Goal: Transaction & Acquisition: Purchase product/service

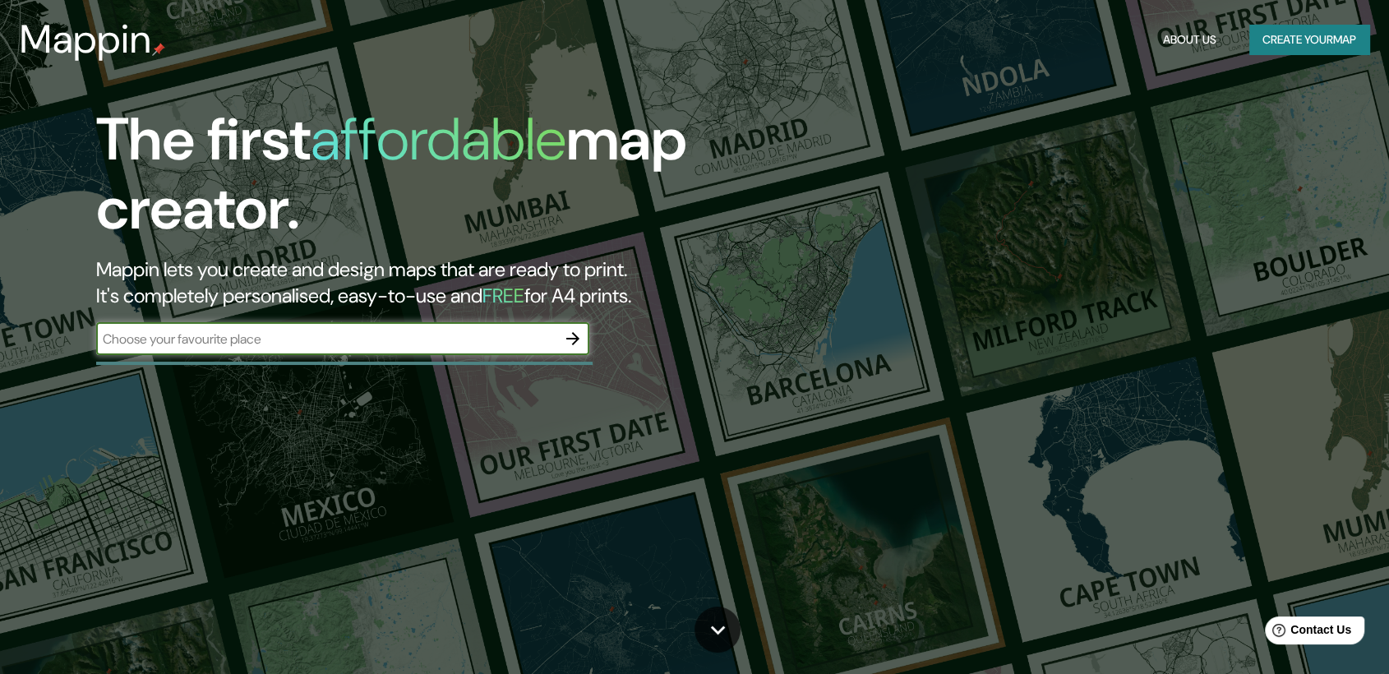
click at [316, 330] on input "text" at bounding box center [326, 339] width 460 height 19
type input "MORO CHIMBOTE"
click at [577, 340] on icon "button" at bounding box center [573, 339] width 20 height 20
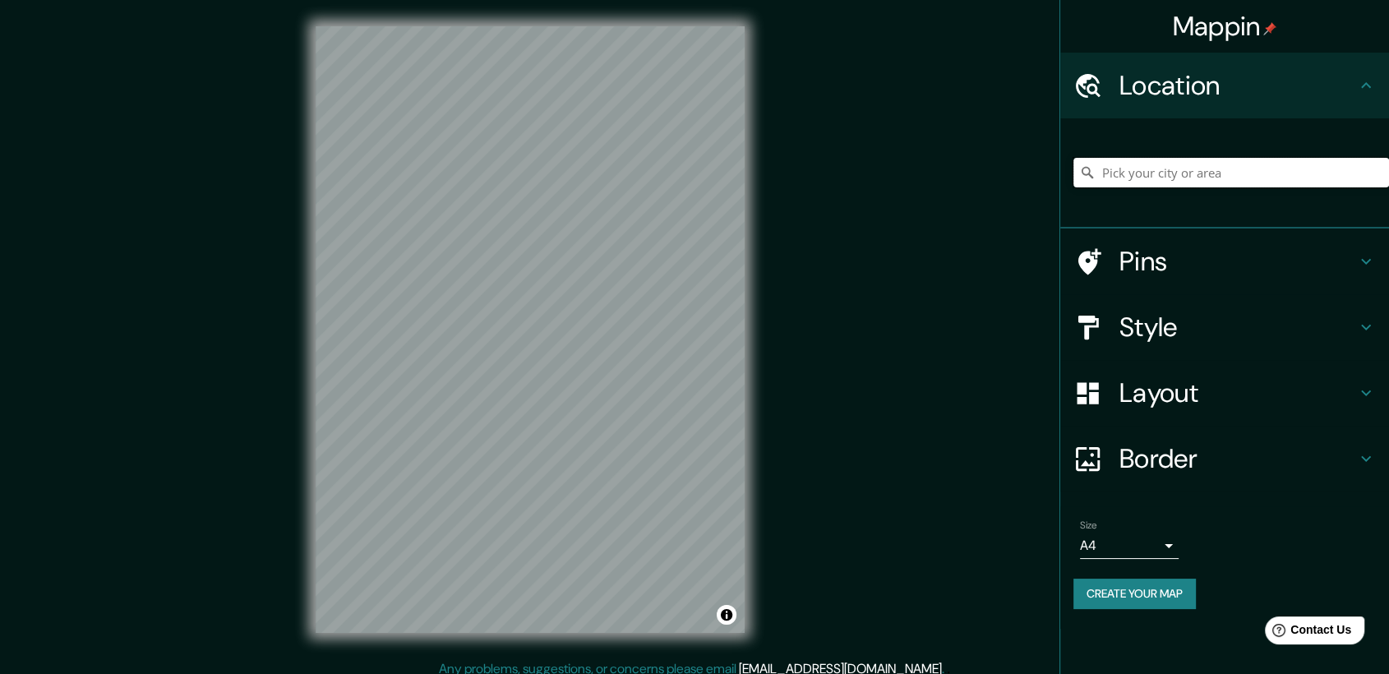
click at [1178, 173] on input "Pick your city or area" at bounding box center [1232, 173] width 316 height 30
drag, startPoint x: 1157, startPoint y: 171, endPoint x: 1098, endPoint y: 170, distance: 59.2
click at [1098, 170] on input "Chimbote, [GEOGRAPHIC_DATA], [GEOGRAPHIC_DATA]" at bounding box center [1232, 173] width 316 height 30
type input "Moro, [GEOGRAPHIC_DATA], [GEOGRAPHIC_DATA]"
click at [314, 347] on div "© Mapbox © OpenStreetMap Improve this map" at bounding box center [530, 329] width 482 height 659
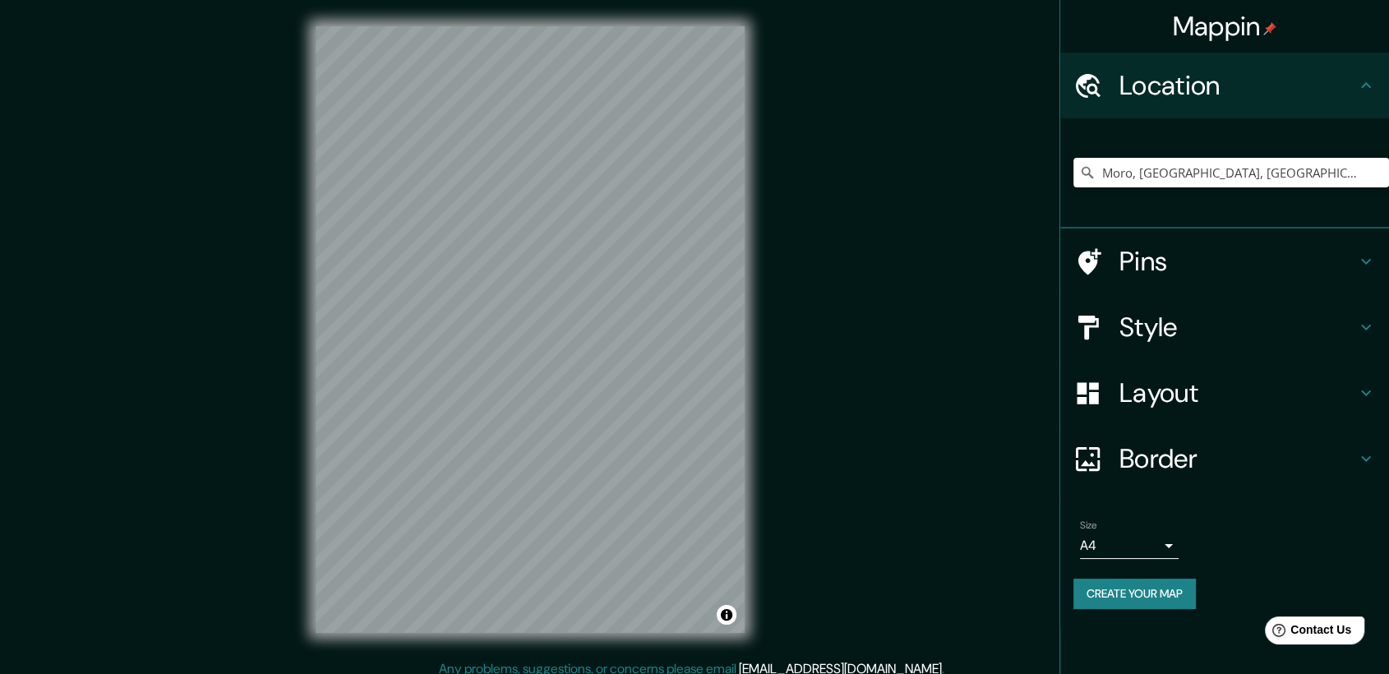
click at [1162, 337] on h4 "Style" at bounding box center [1238, 327] width 237 height 33
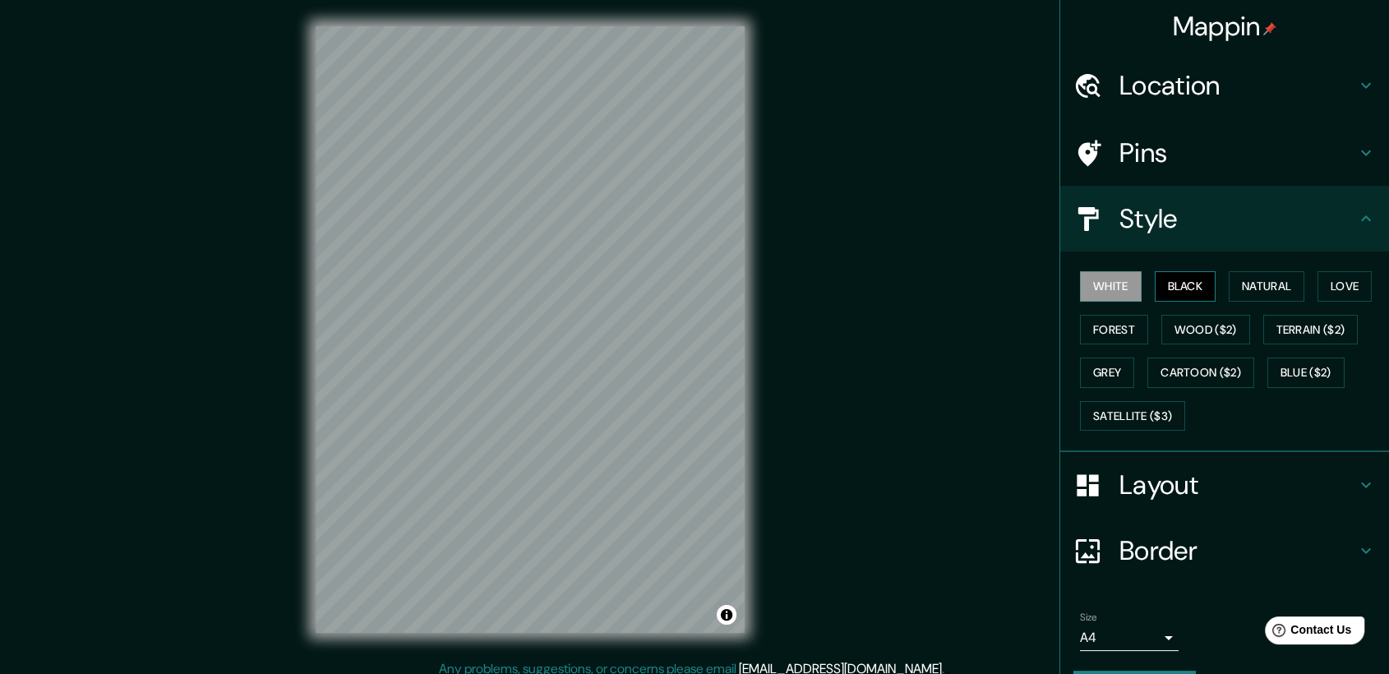
click at [1167, 284] on button "Black" at bounding box center [1186, 286] width 62 height 30
click at [1239, 284] on button "Natural" at bounding box center [1267, 286] width 76 height 30
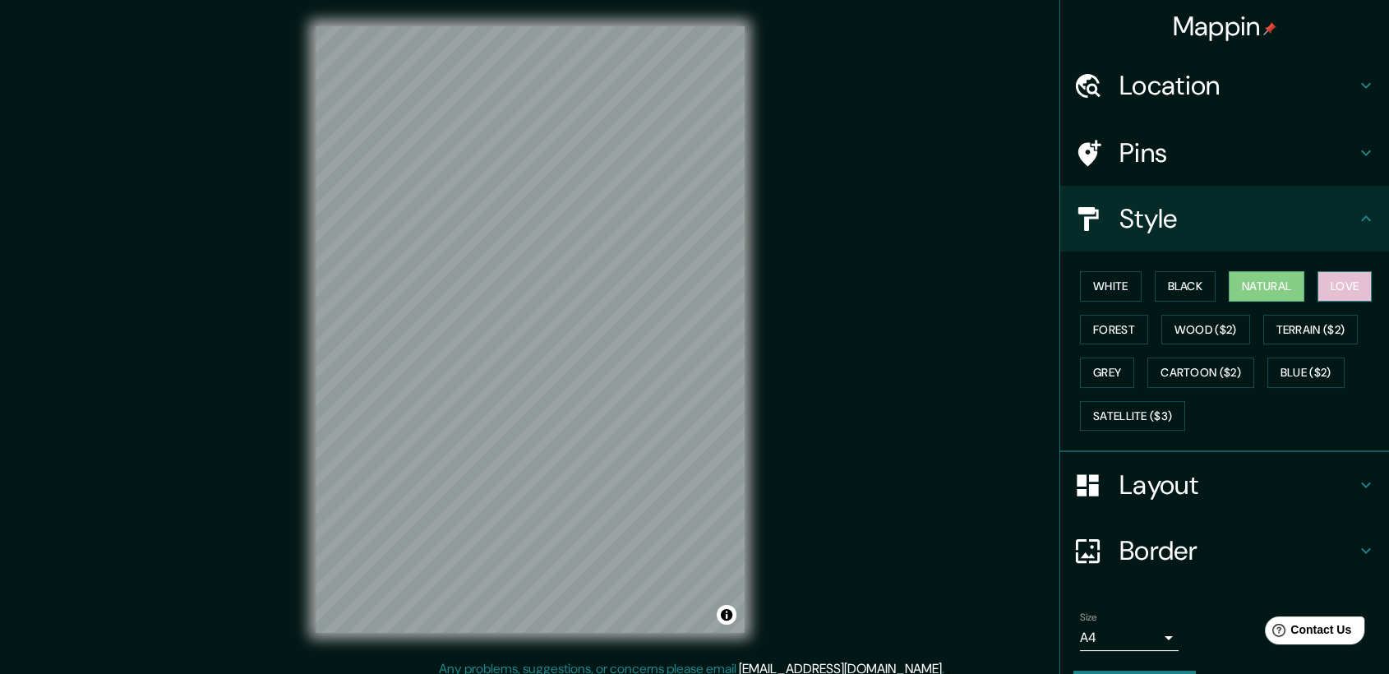
click at [1318, 291] on button "Love" at bounding box center [1345, 286] width 54 height 30
click at [1097, 324] on button "Forest" at bounding box center [1114, 330] width 68 height 30
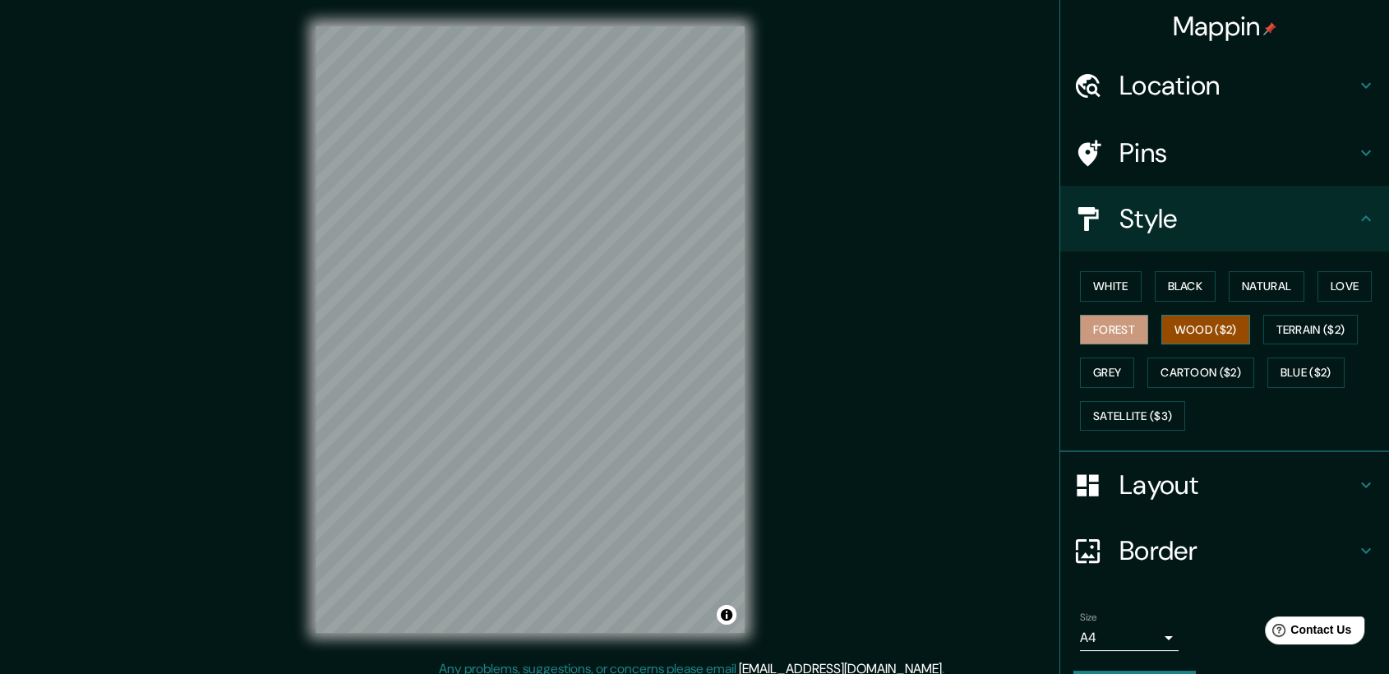
click at [1180, 324] on button "Wood ($2)" at bounding box center [1206, 330] width 89 height 30
click at [1299, 335] on button "Terrain ($2)" at bounding box center [1310, 330] width 95 height 30
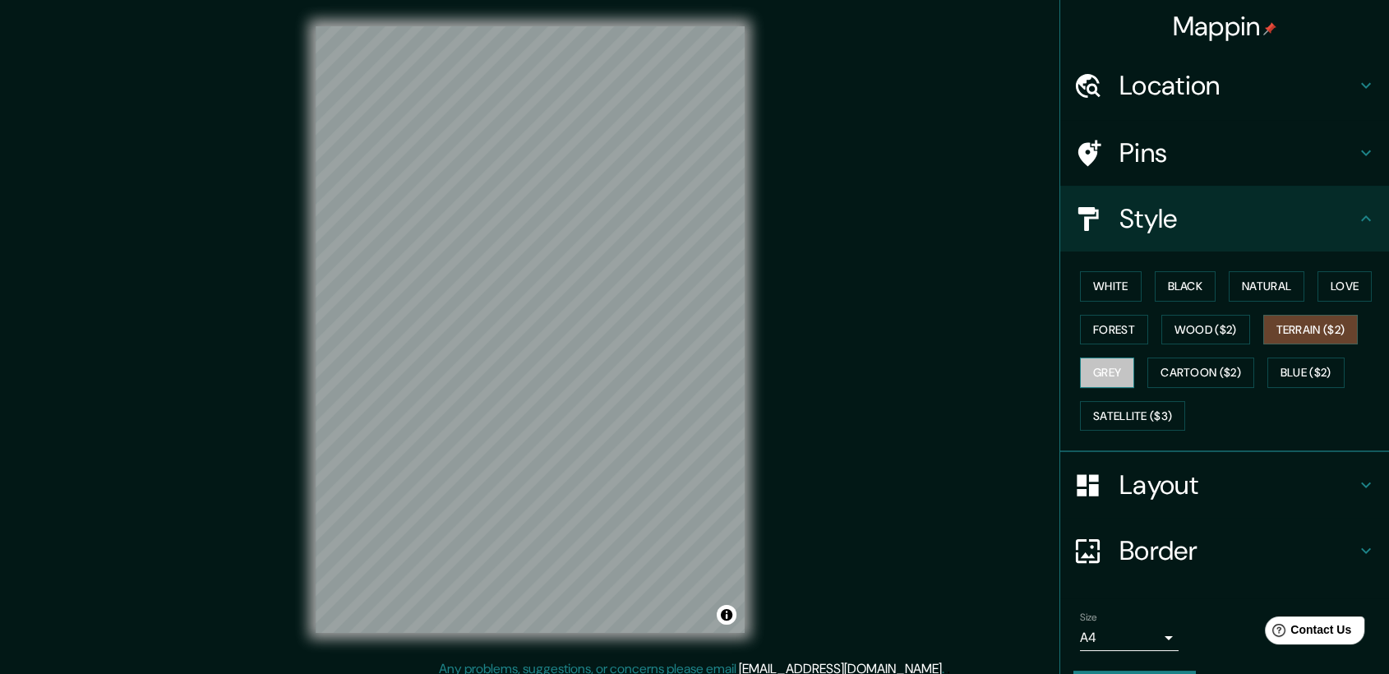
click at [1088, 372] on button "Grey" at bounding box center [1107, 373] width 54 height 30
click at [1206, 371] on button "Cartoon ($2)" at bounding box center [1201, 373] width 107 height 30
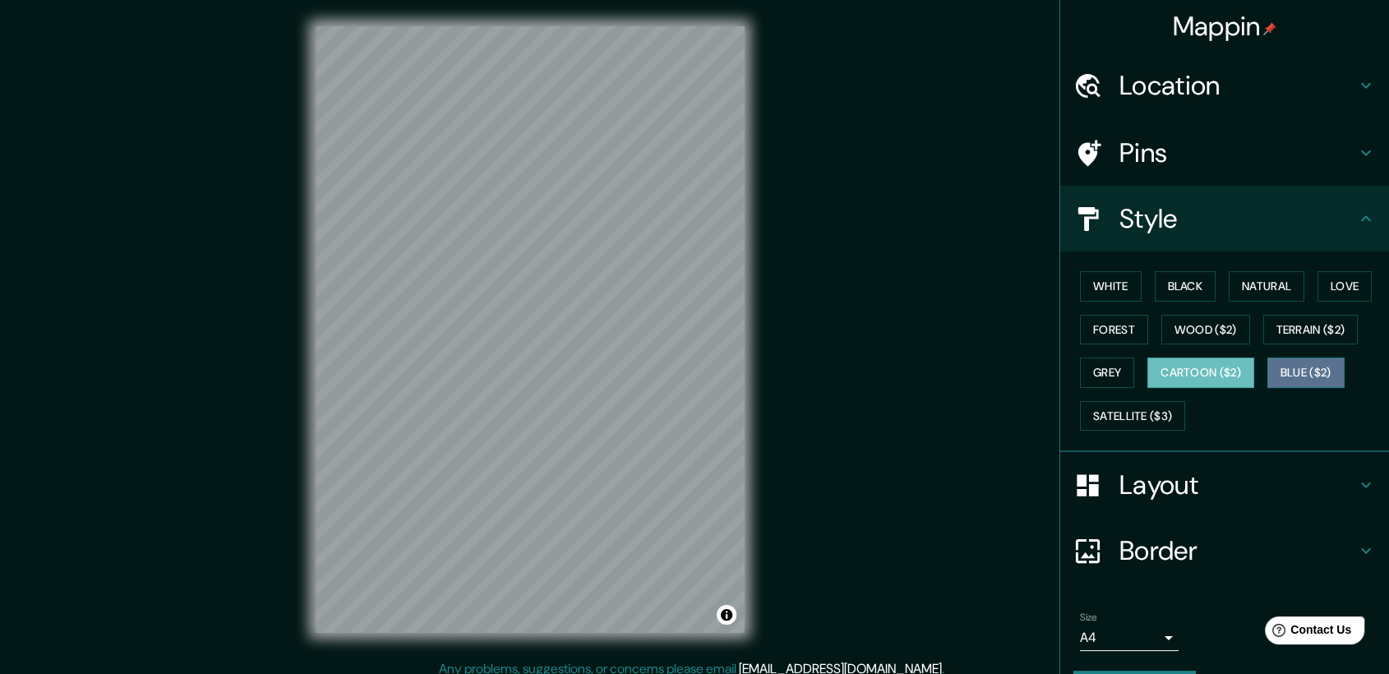
click at [1280, 369] on button "Blue ($2)" at bounding box center [1306, 373] width 77 height 30
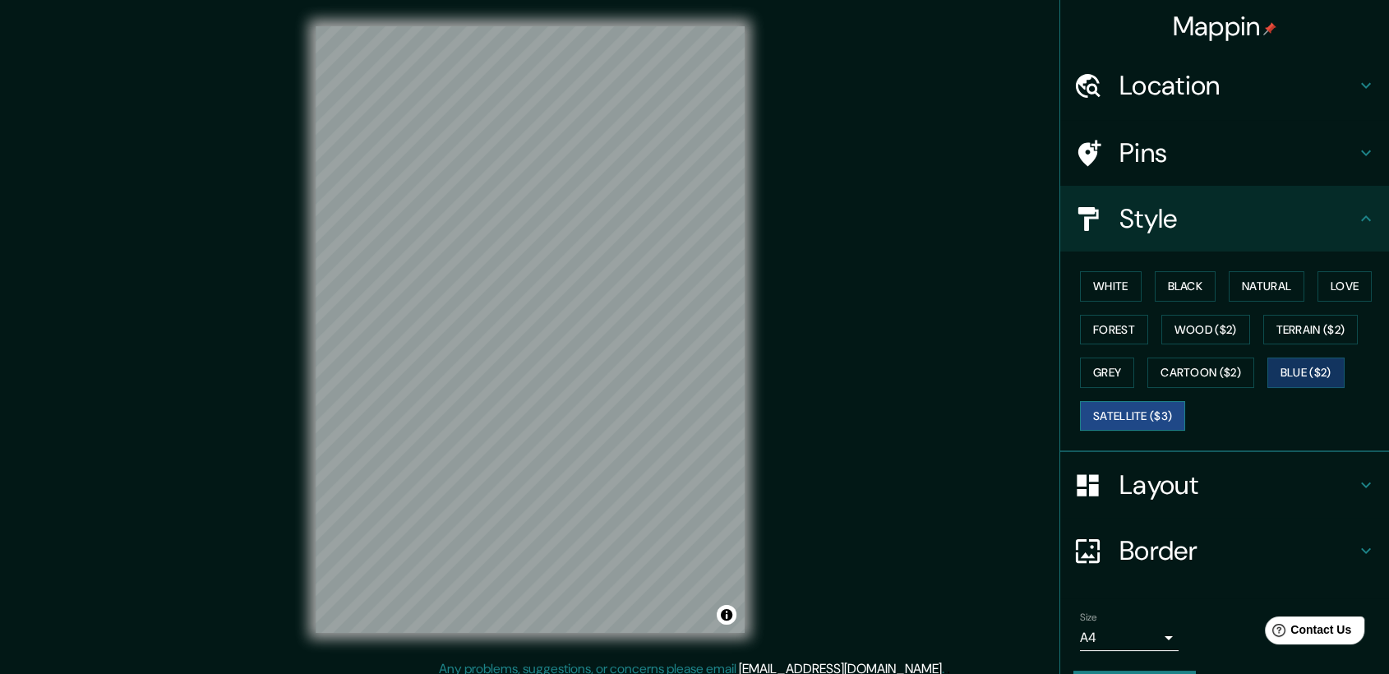
click at [1115, 420] on button "Satellite ($3)" at bounding box center [1132, 416] width 105 height 30
click at [1293, 330] on button "Terrain ($2)" at bounding box center [1310, 330] width 95 height 30
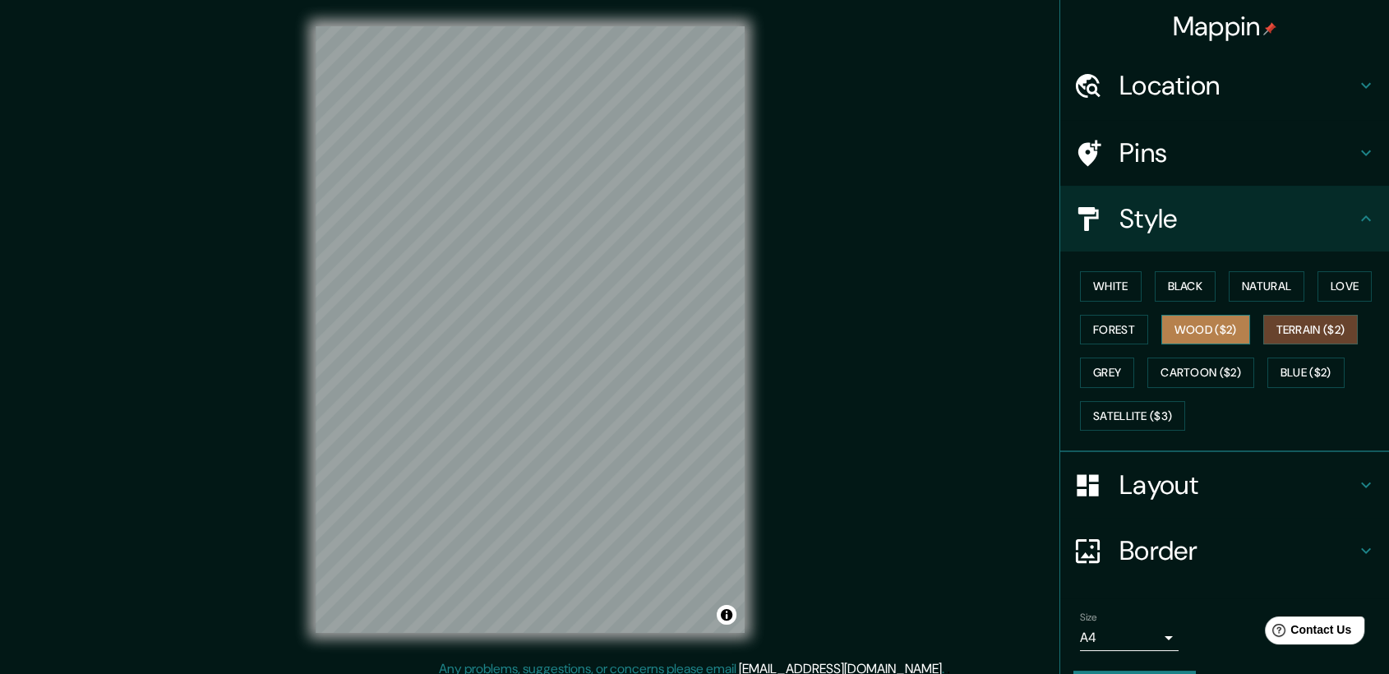
click at [1212, 330] on button "Wood ($2)" at bounding box center [1206, 330] width 89 height 30
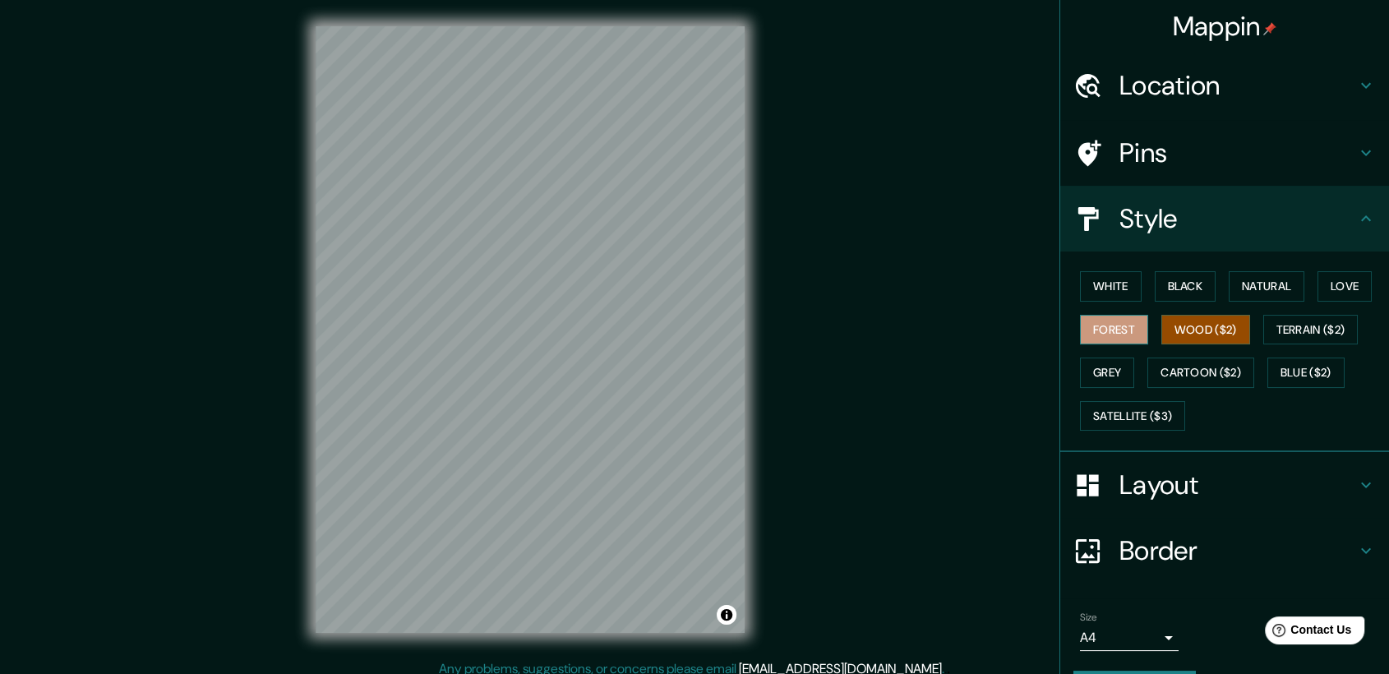
click at [1111, 330] on button "Forest" at bounding box center [1114, 330] width 68 height 30
click at [1211, 339] on button "Wood ($2)" at bounding box center [1206, 330] width 89 height 30
click at [1323, 290] on button "Love" at bounding box center [1345, 286] width 54 height 30
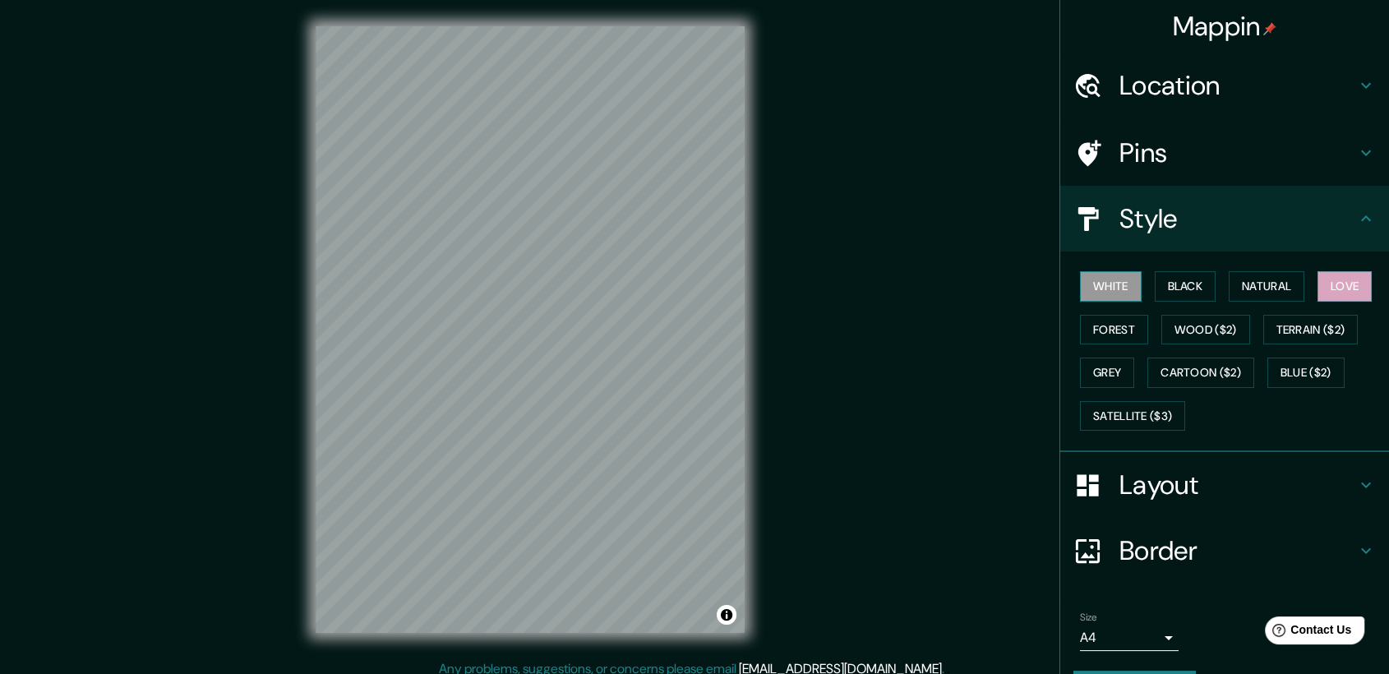
click at [1095, 293] on button "White" at bounding box center [1111, 286] width 62 height 30
click at [1144, 481] on h4 "Layout" at bounding box center [1238, 485] width 237 height 33
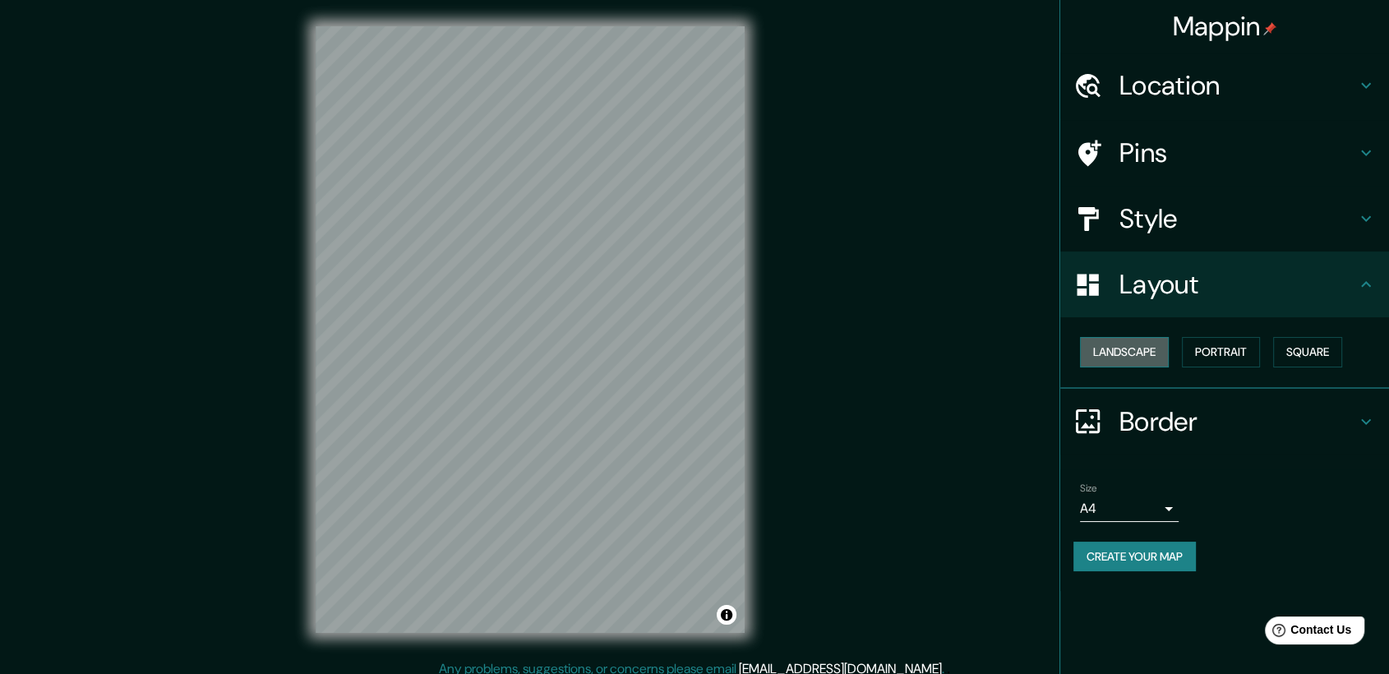
click at [1142, 346] on button "Landscape" at bounding box center [1124, 352] width 89 height 30
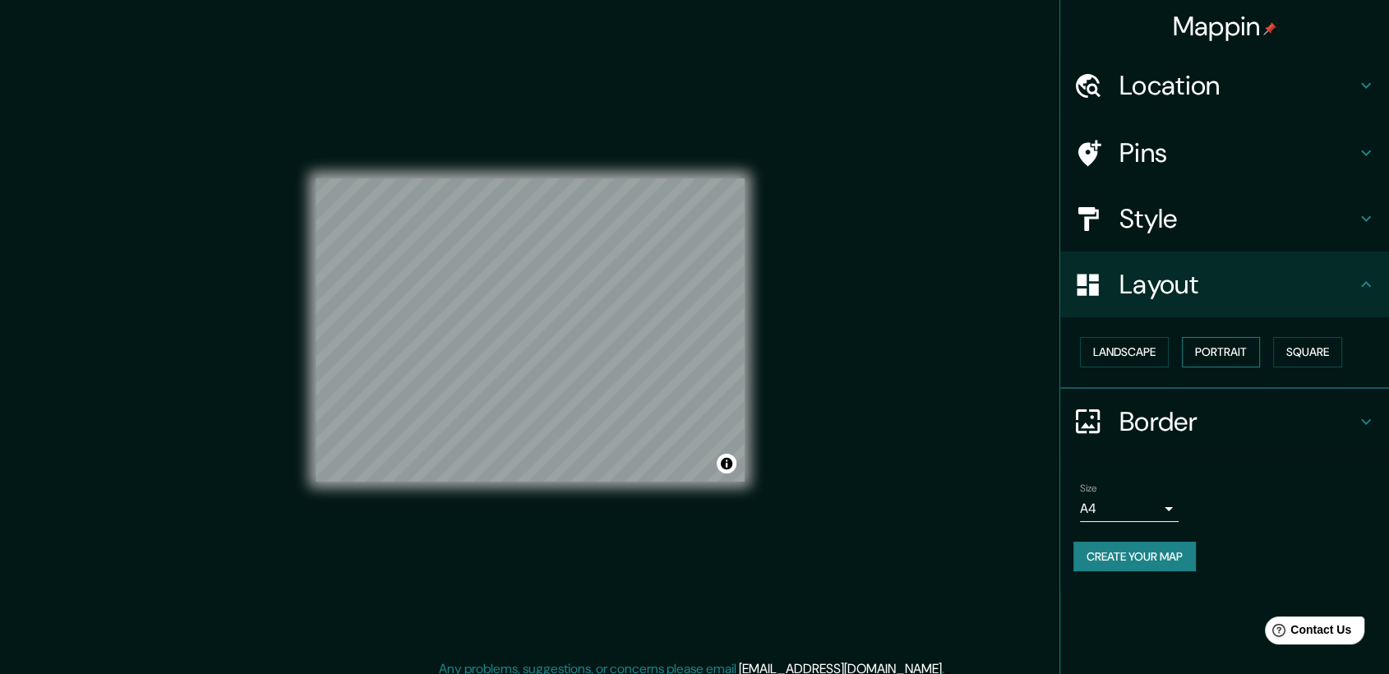
click at [1236, 349] on button "Portrait" at bounding box center [1221, 352] width 78 height 30
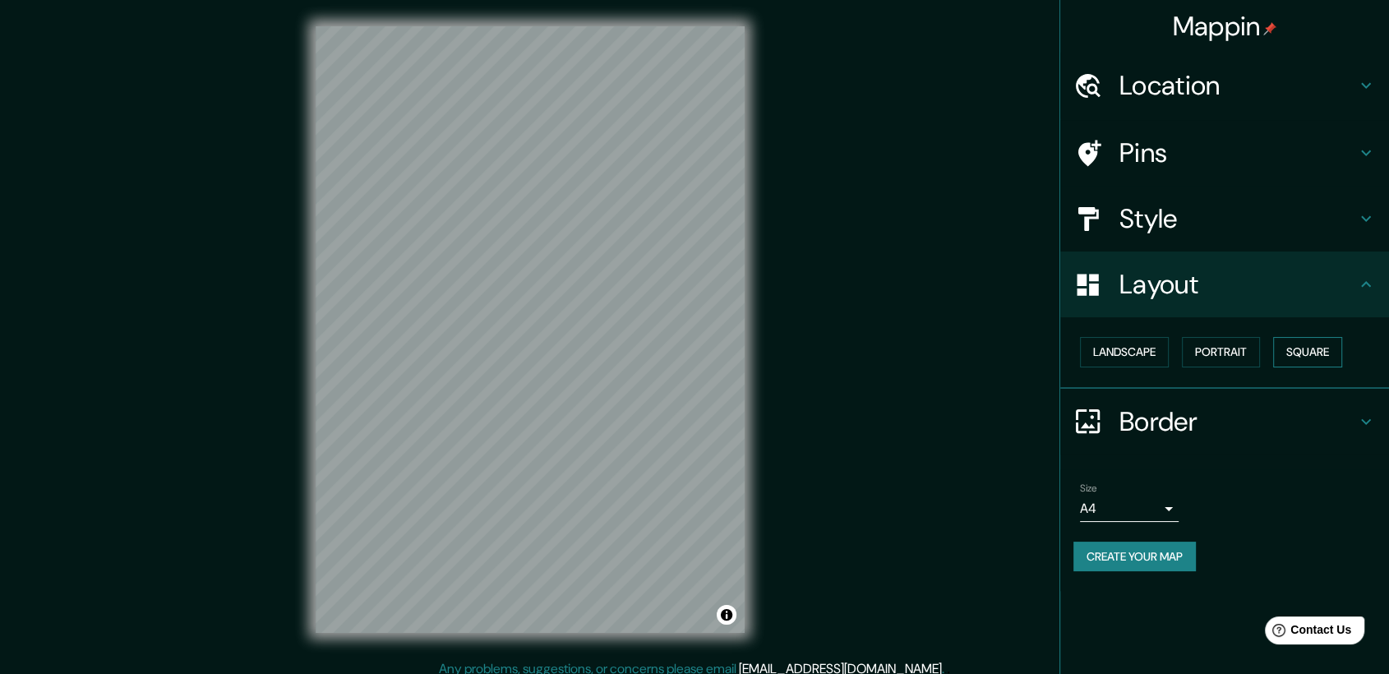
click at [1302, 352] on button "Square" at bounding box center [1307, 352] width 69 height 30
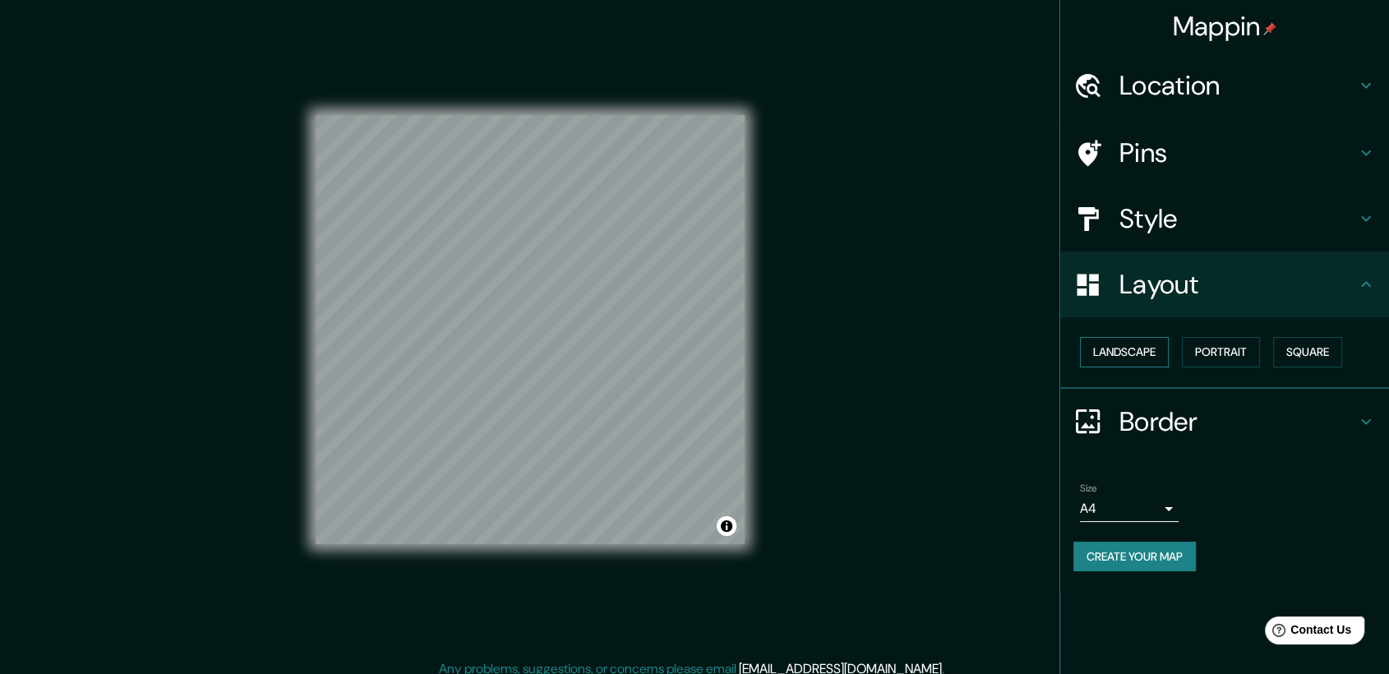
click at [1153, 349] on button "Landscape" at bounding box center [1124, 352] width 89 height 30
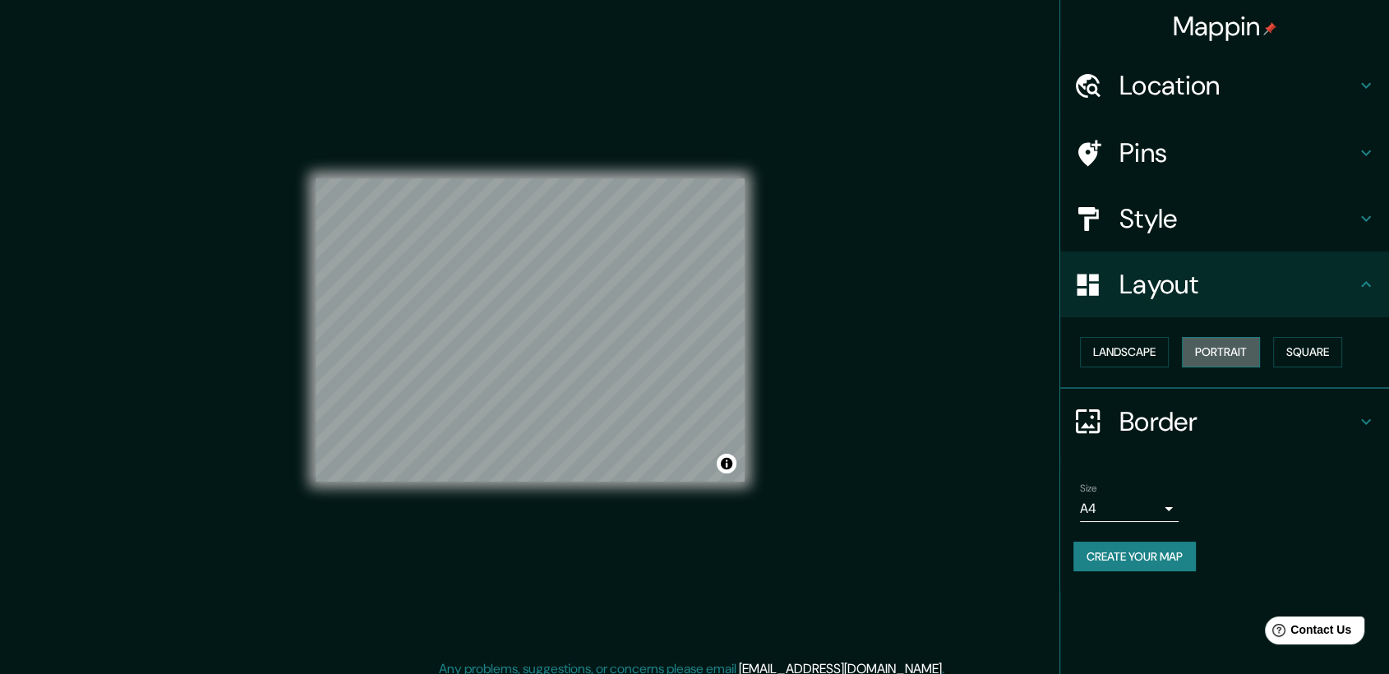
click at [1208, 360] on button "Portrait" at bounding box center [1221, 352] width 78 height 30
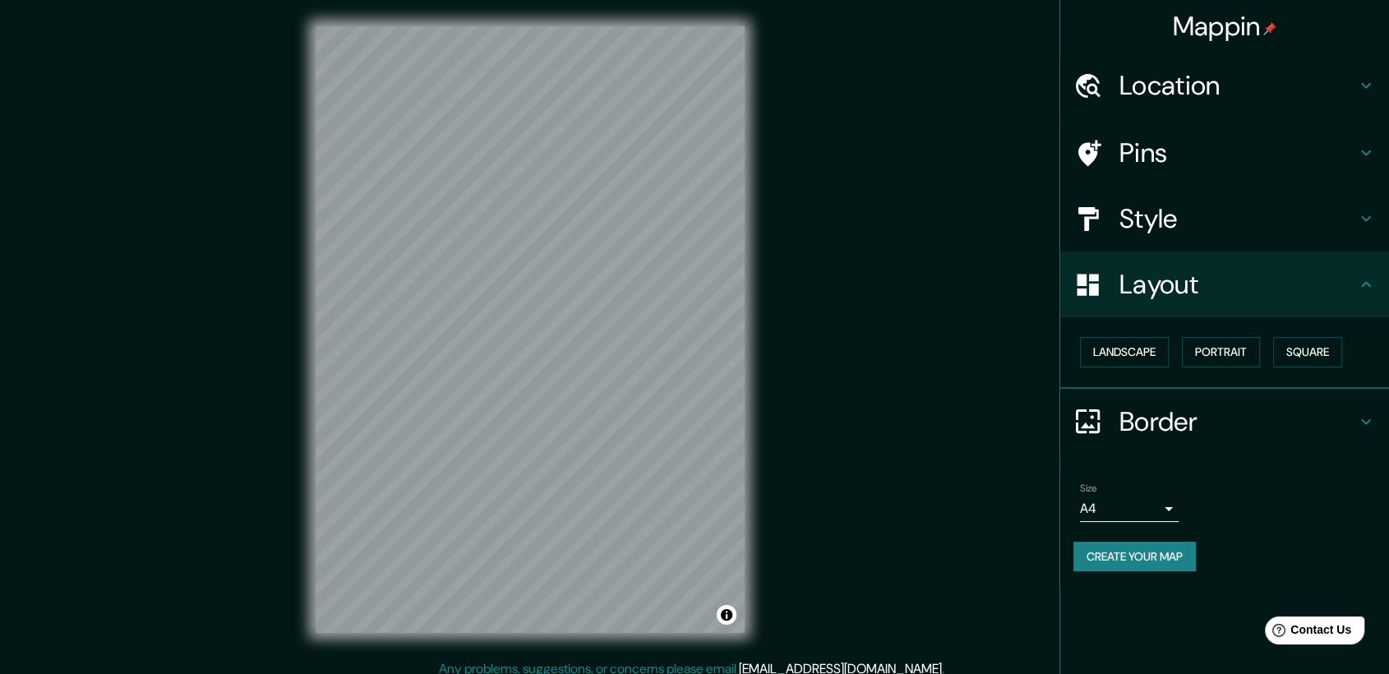
click at [1286, 281] on h4 "Layout" at bounding box center [1238, 284] width 237 height 33
click at [1190, 152] on h4 "Pins" at bounding box center [1238, 152] width 237 height 33
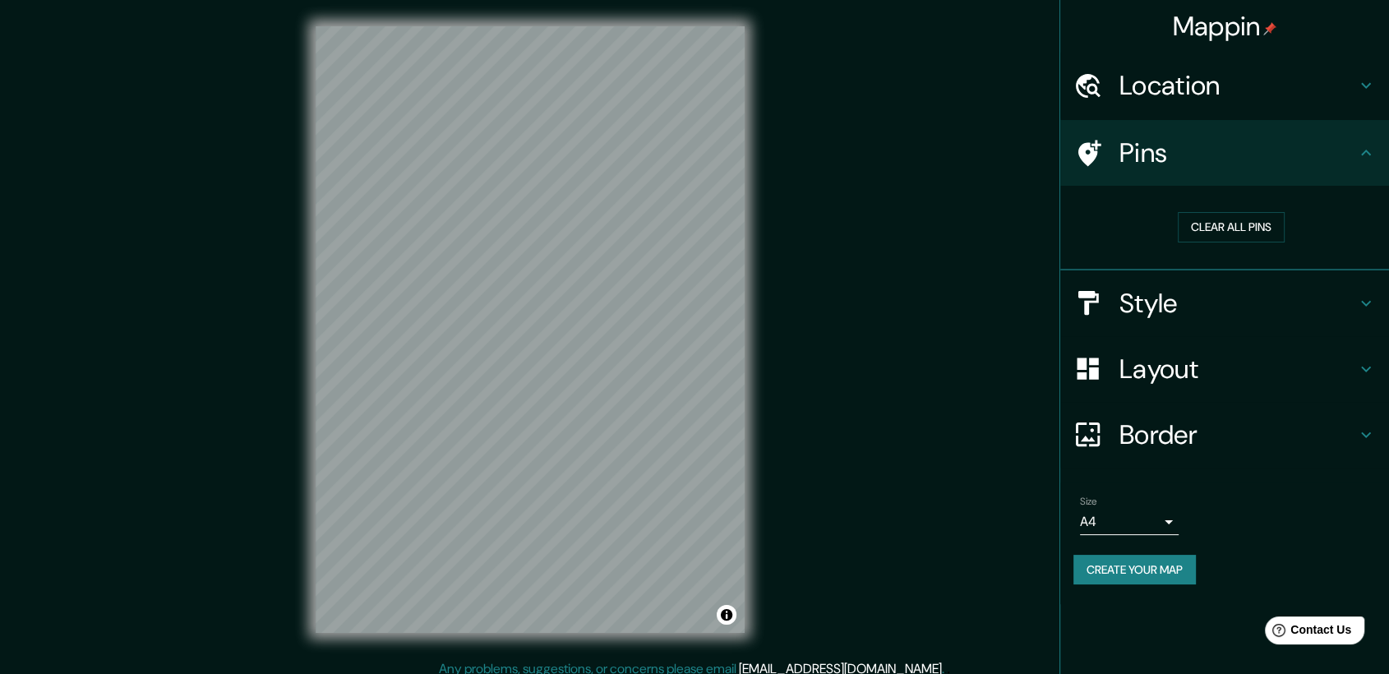
click at [1189, 90] on h4 "Location" at bounding box center [1238, 85] width 237 height 33
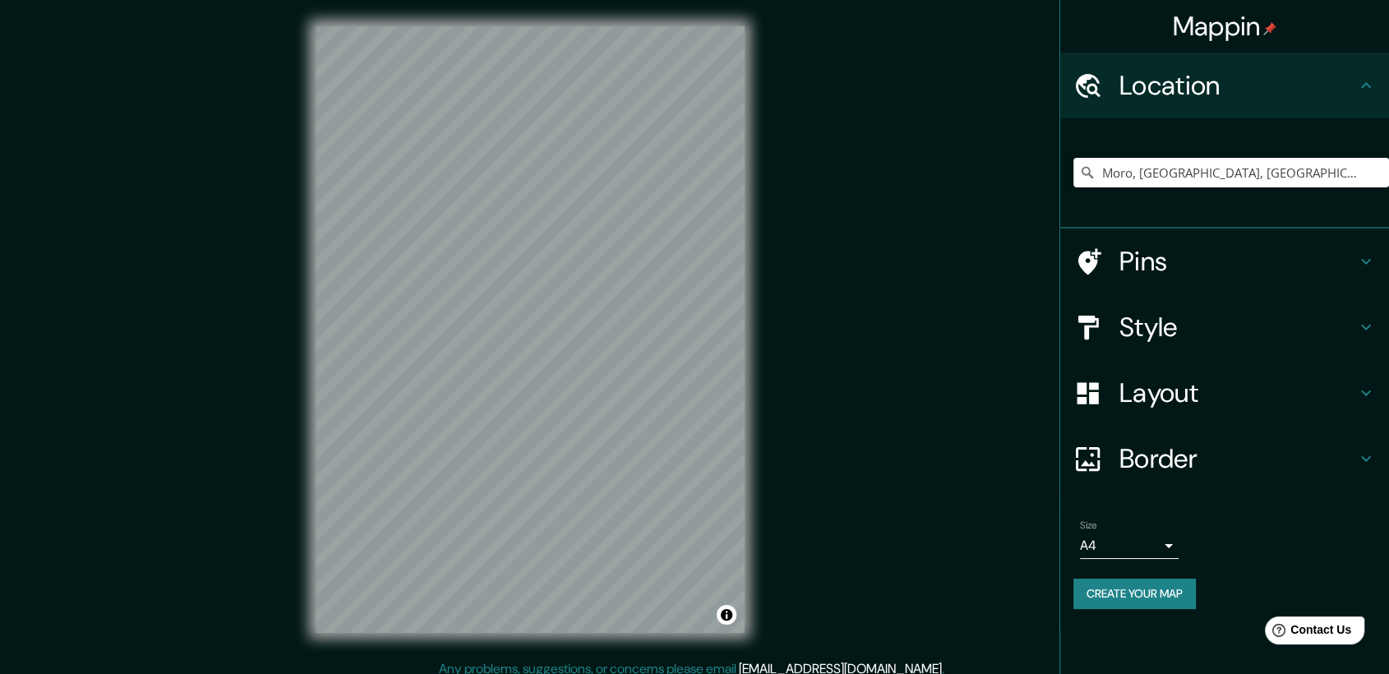
click at [1264, 248] on h4 "Pins" at bounding box center [1238, 261] width 237 height 33
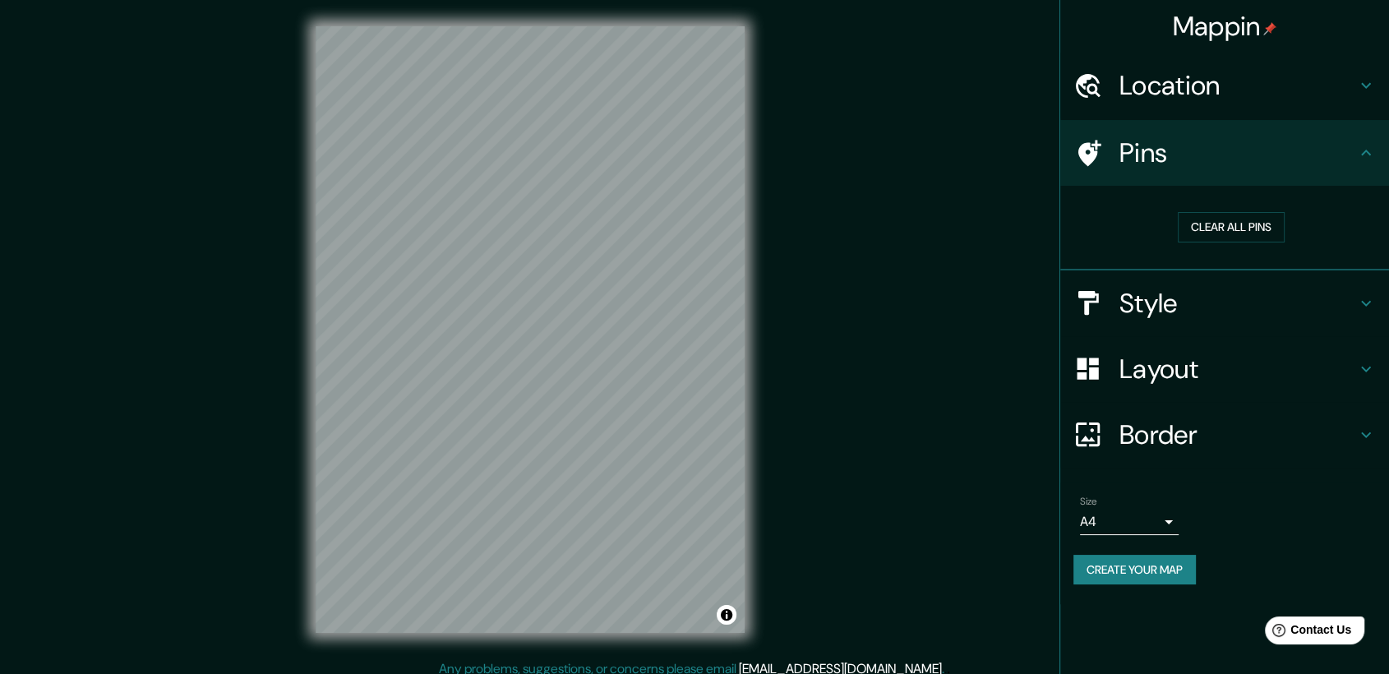
click at [1157, 165] on h4 "Pins" at bounding box center [1238, 152] width 237 height 33
click at [1243, 227] on button "Clear all pins" at bounding box center [1231, 227] width 107 height 30
click at [1230, 225] on button "Clear all pins" at bounding box center [1231, 227] width 107 height 30
click at [1156, 302] on h4 "Style" at bounding box center [1238, 303] width 237 height 33
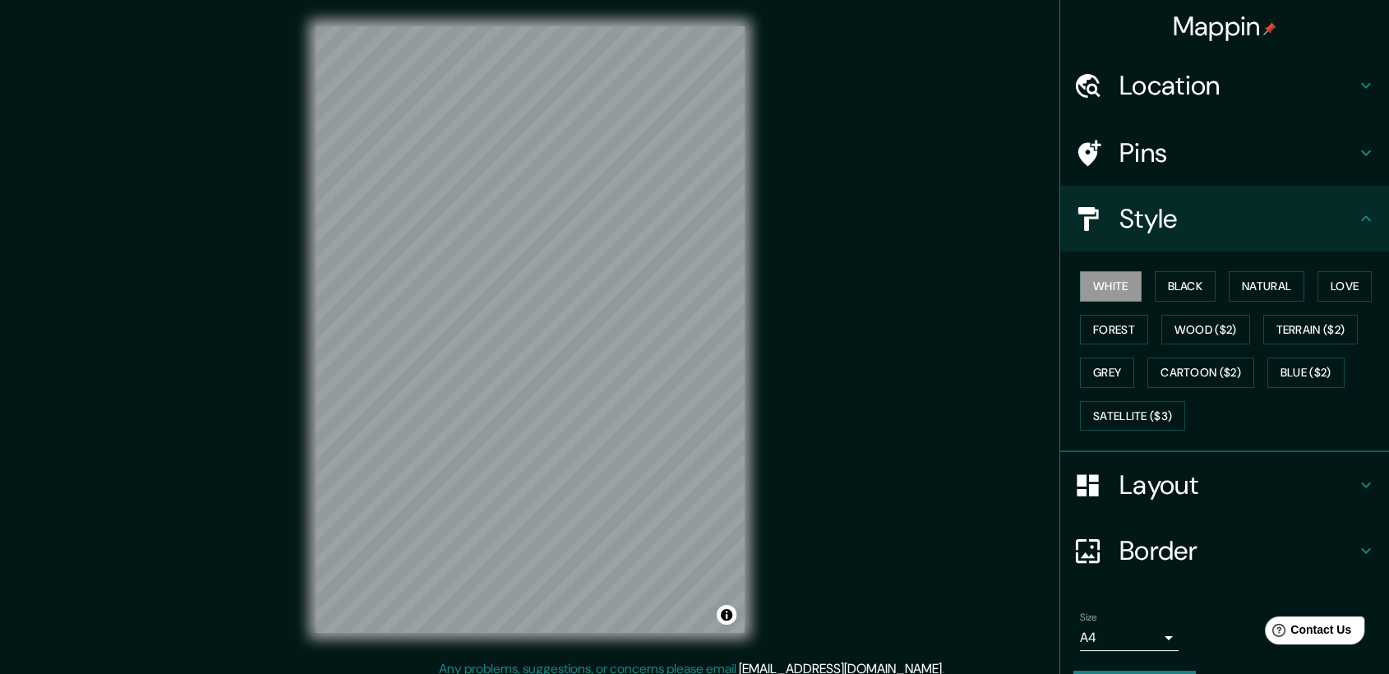
click at [1208, 484] on h4 "Layout" at bounding box center [1238, 485] width 237 height 33
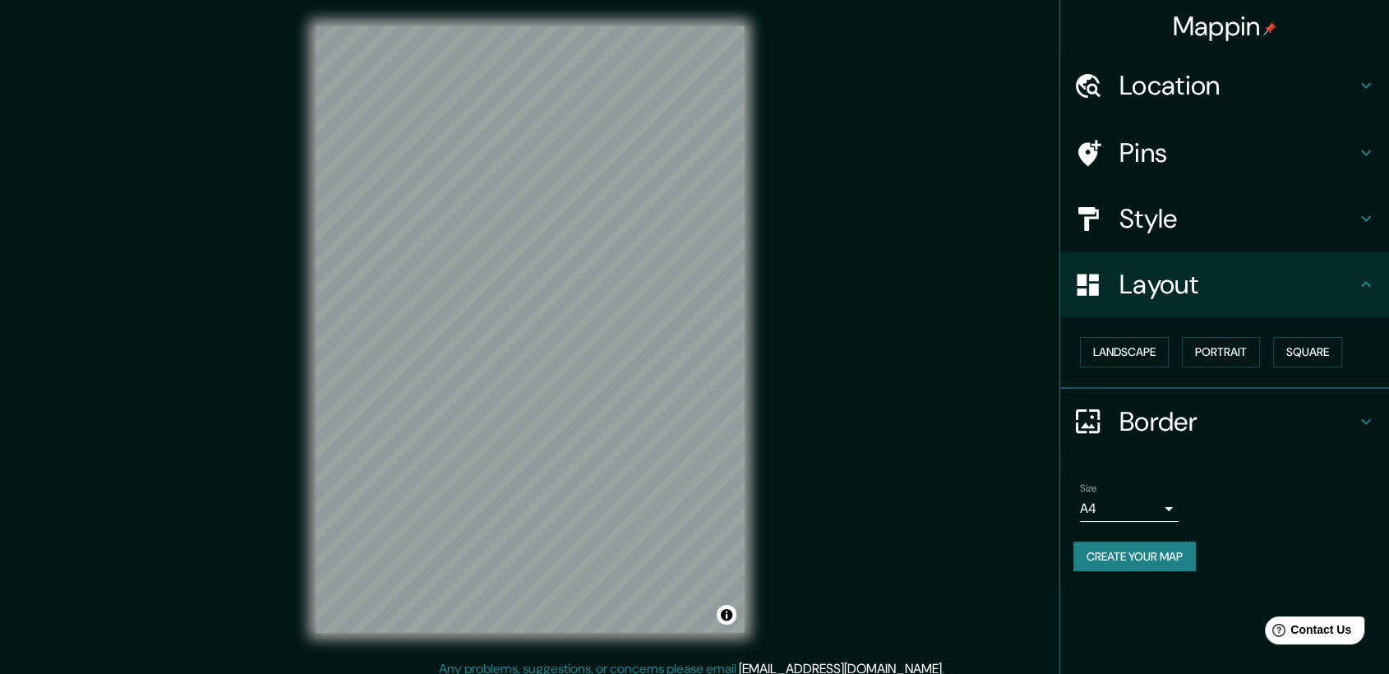
click at [1146, 231] on h4 "Style" at bounding box center [1238, 218] width 237 height 33
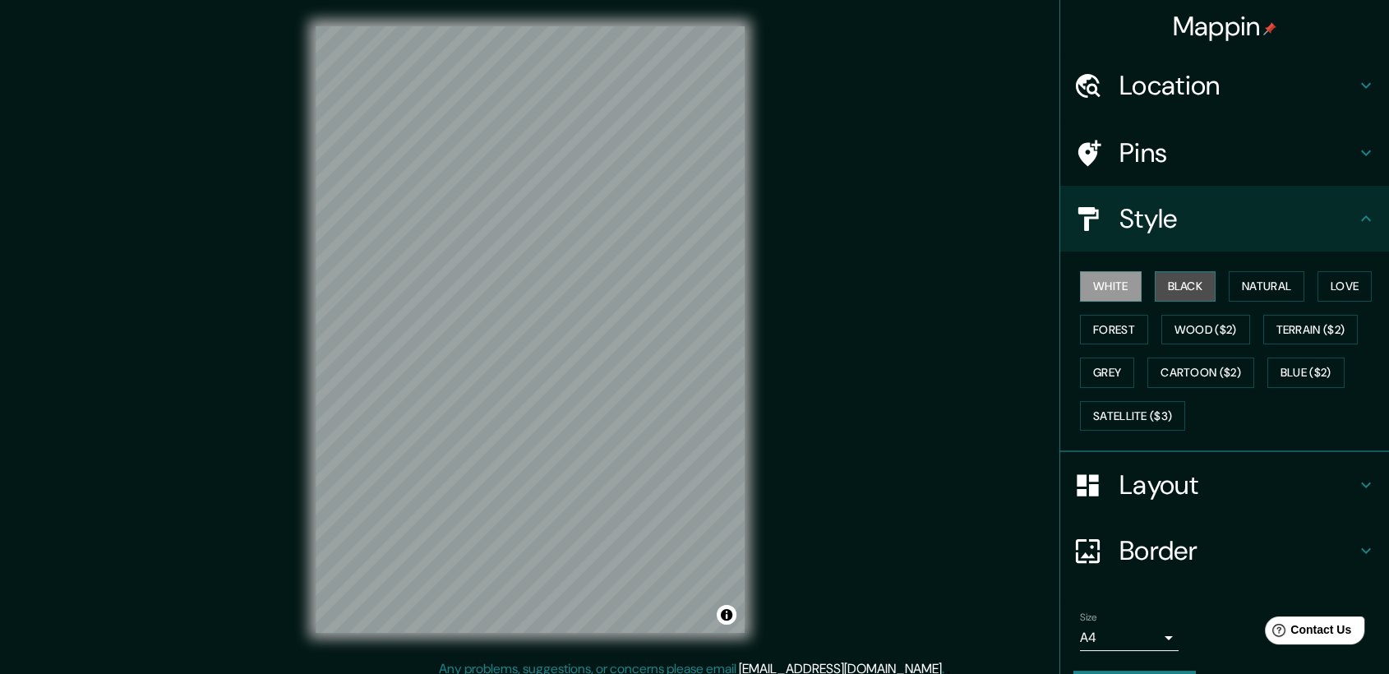
click at [1175, 291] on button "Black" at bounding box center [1186, 286] width 62 height 30
click at [1276, 291] on button "Natural" at bounding box center [1267, 286] width 76 height 30
